Goal: Entertainment & Leisure: Consume media (video, audio)

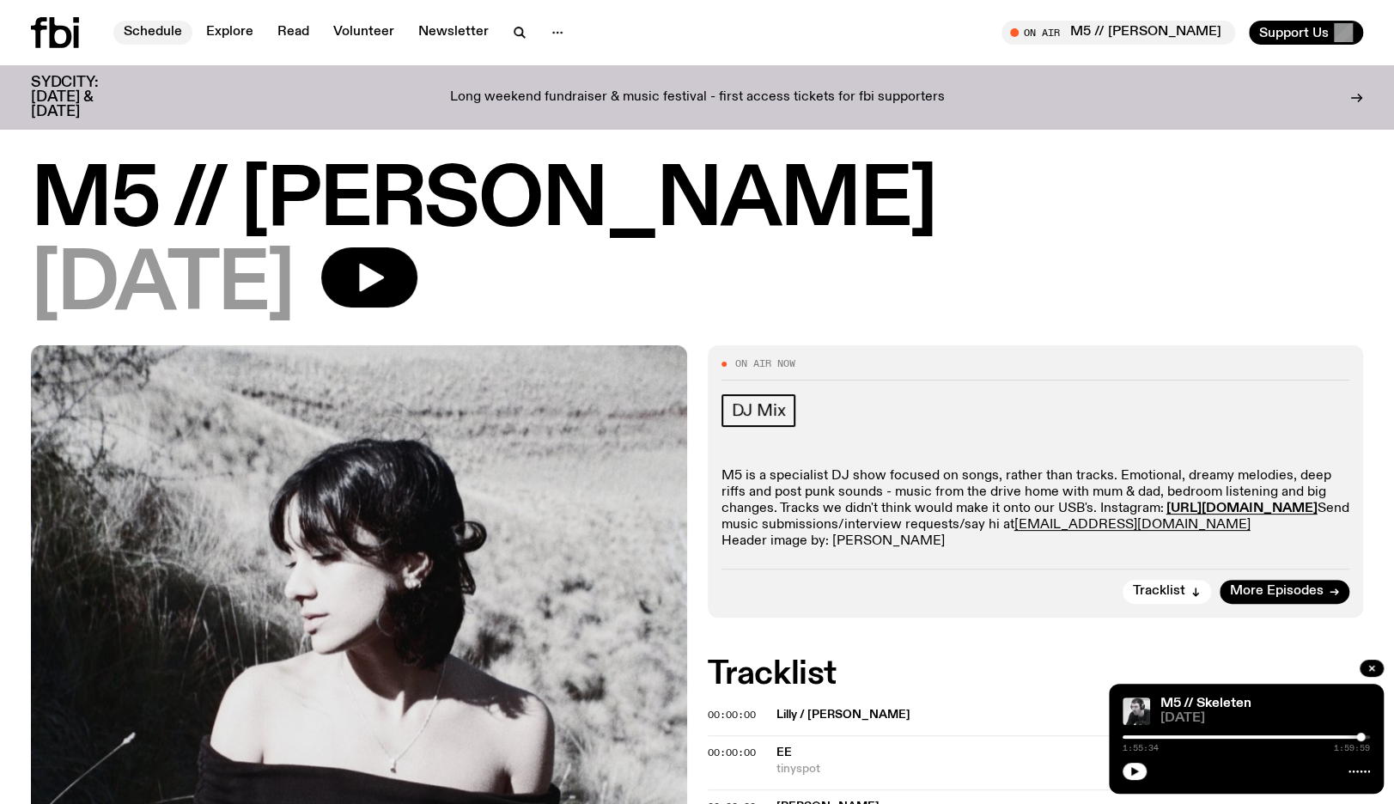
click at [119, 38] on link "Schedule" at bounding box center [152, 33] width 79 height 24
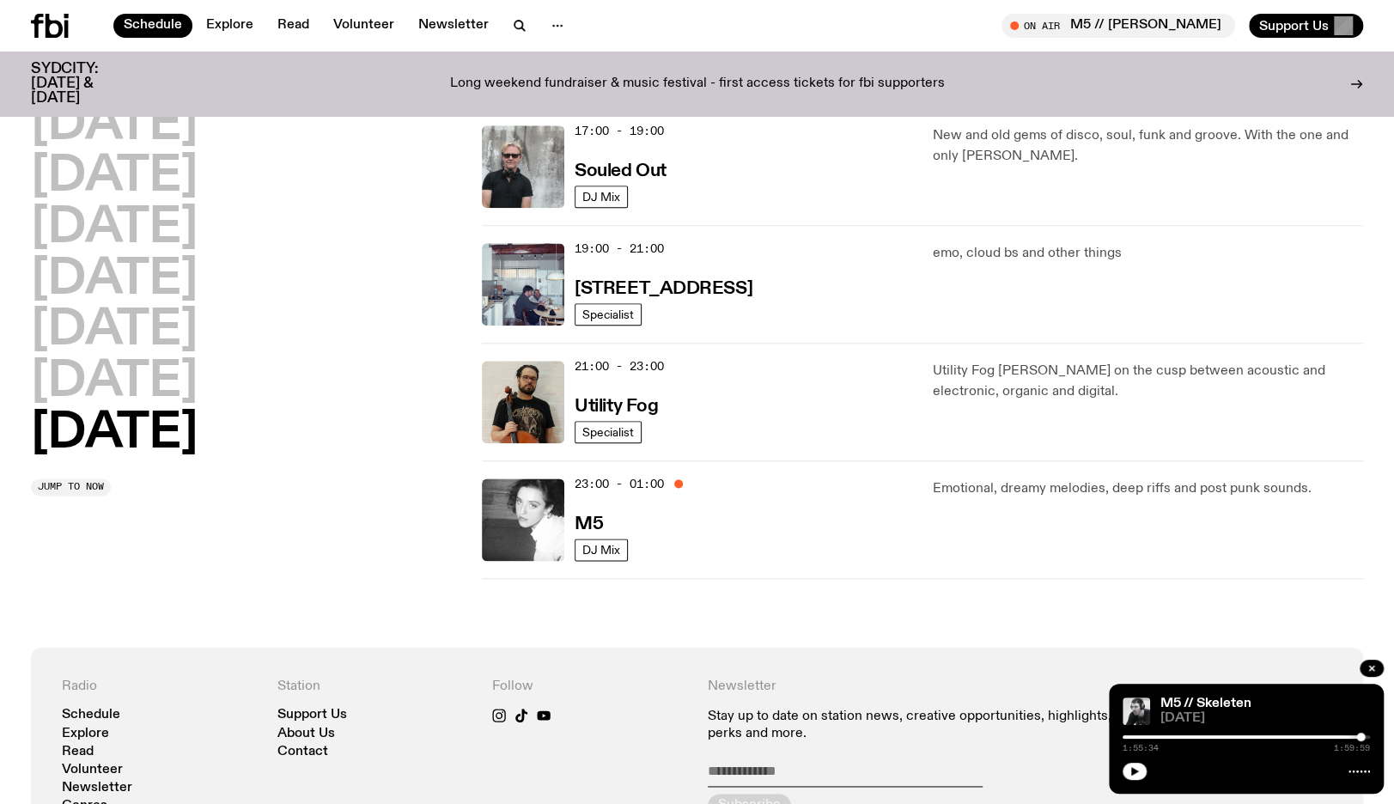
scroll to position [1104, 0]
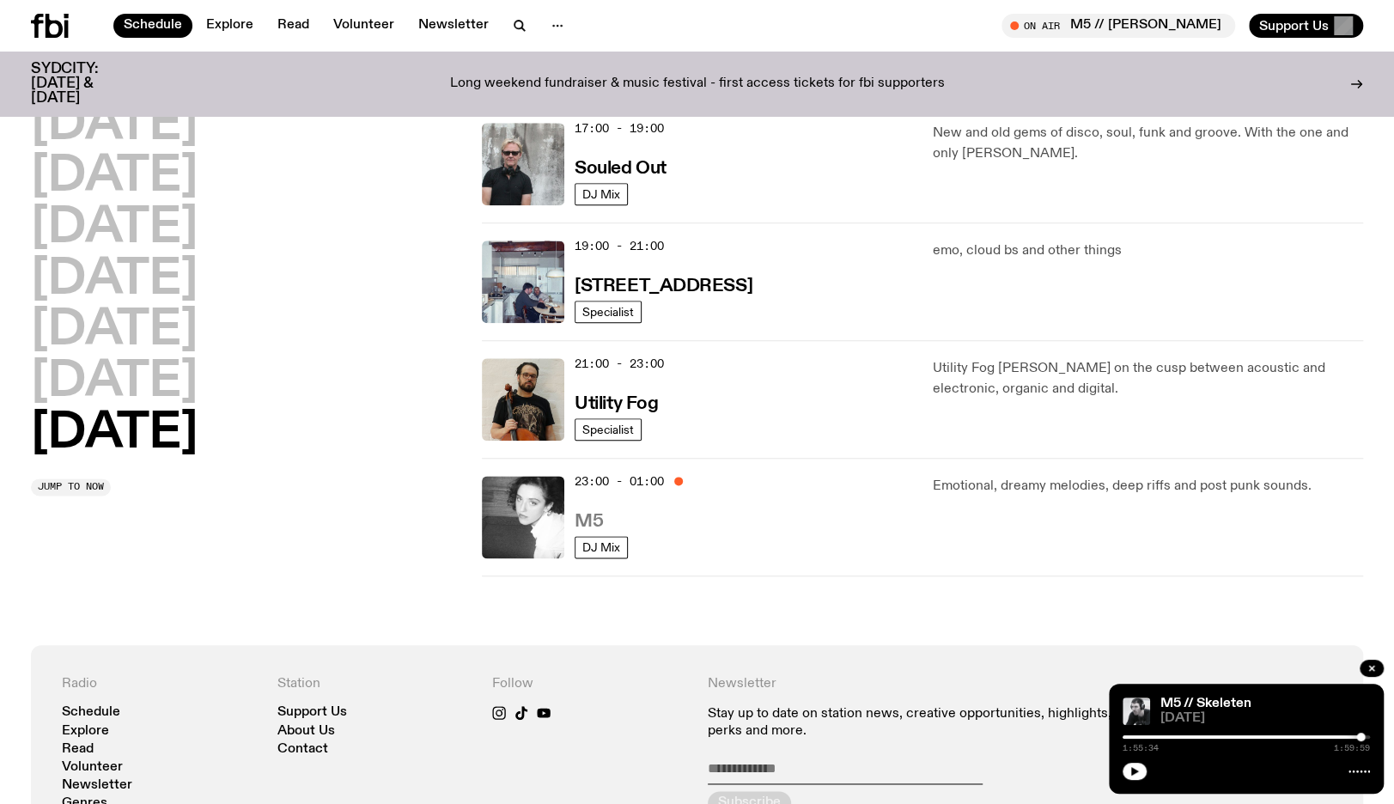
click at [579, 521] on h3 "M5" at bounding box center [589, 522] width 28 height 18
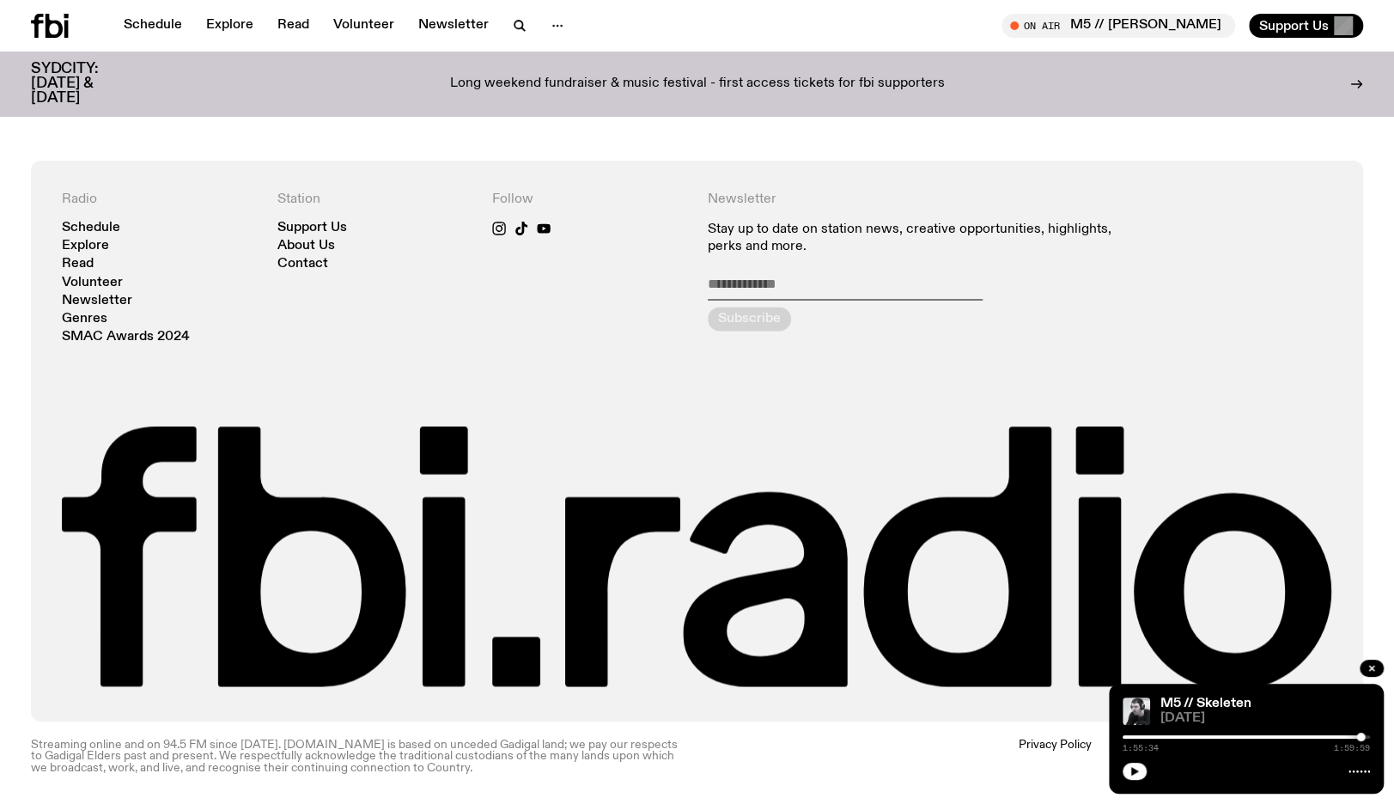
scroll to position [1984, 0]
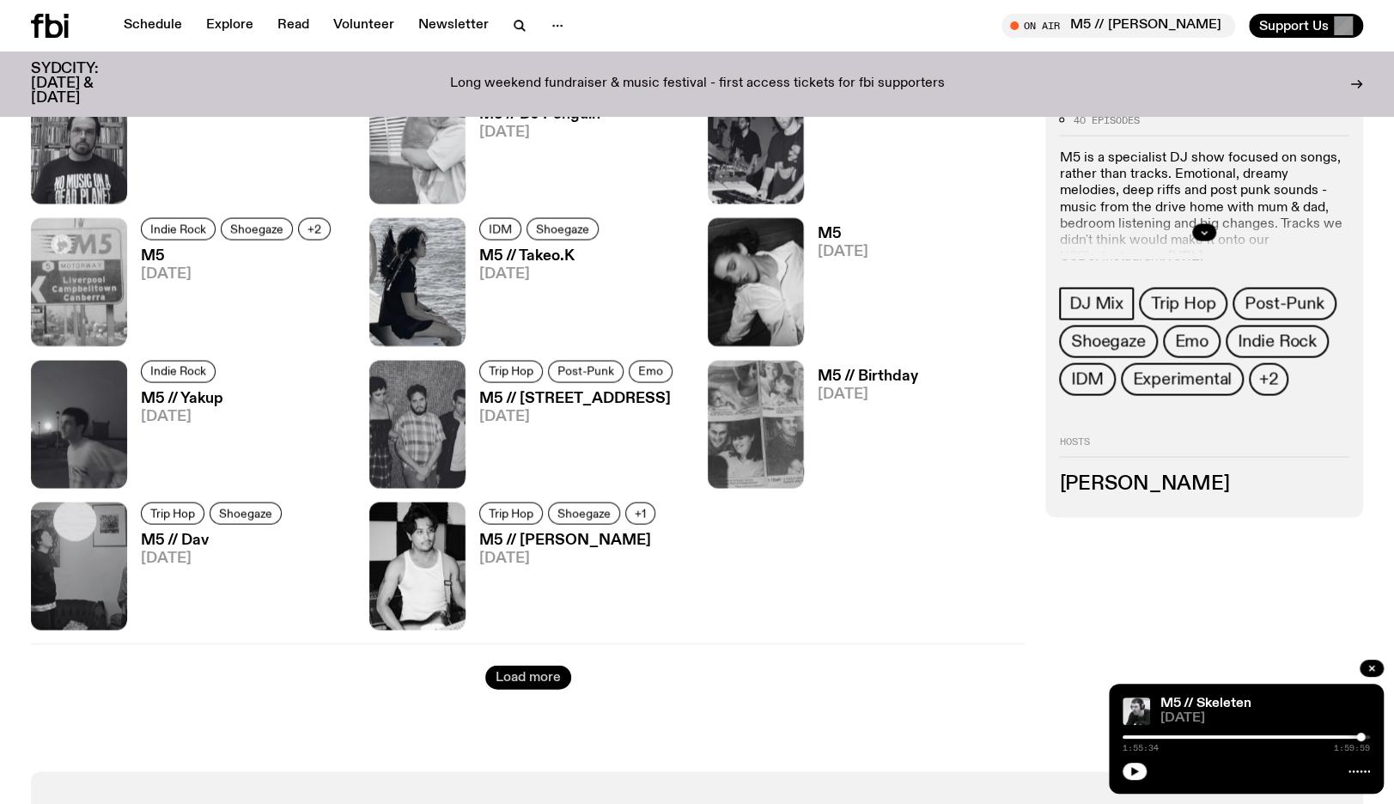
click at [517, 685] on button "Load more" at bounding box center [528, 677] width 86 height 24
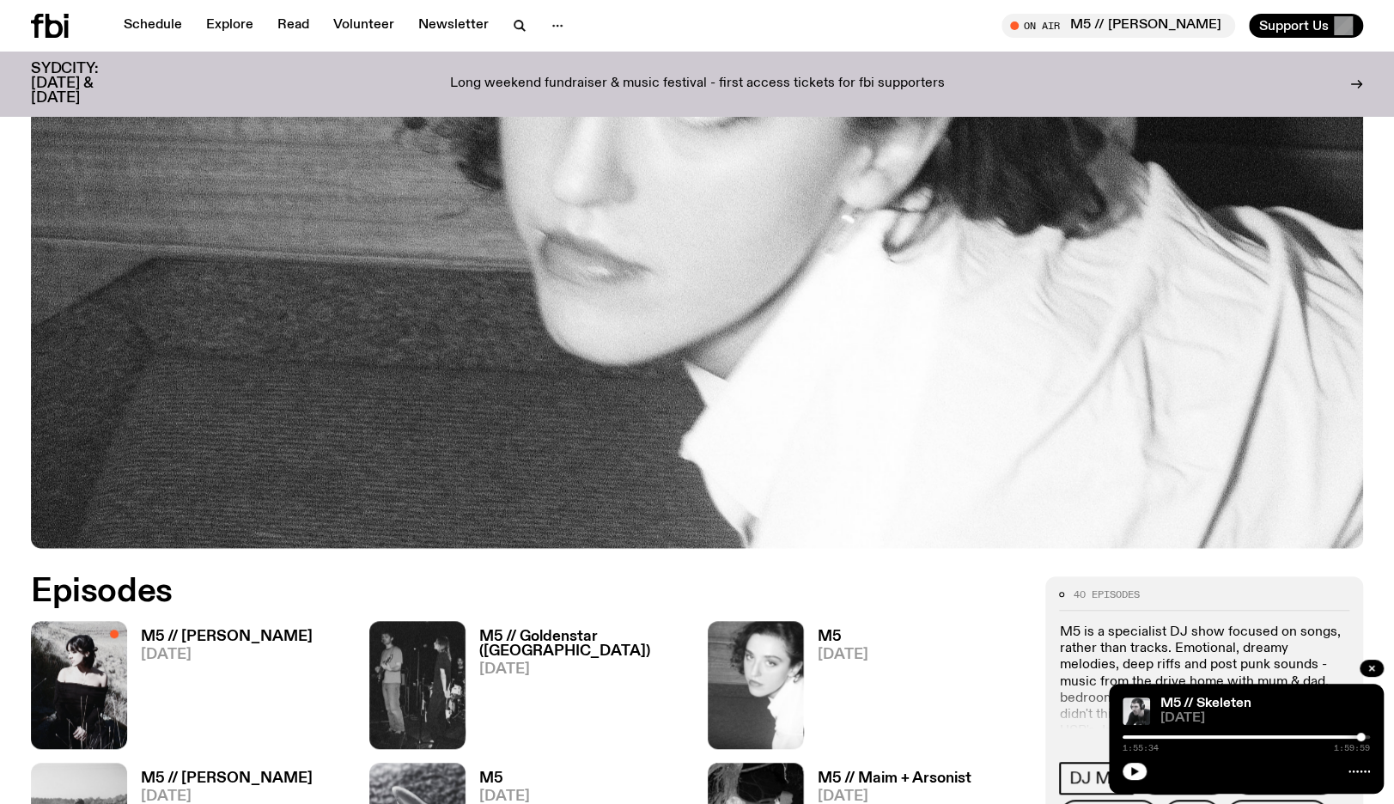
scroll to position [448, 0]
